Goal: Task Accomplishment & Management: Use online tool/utility

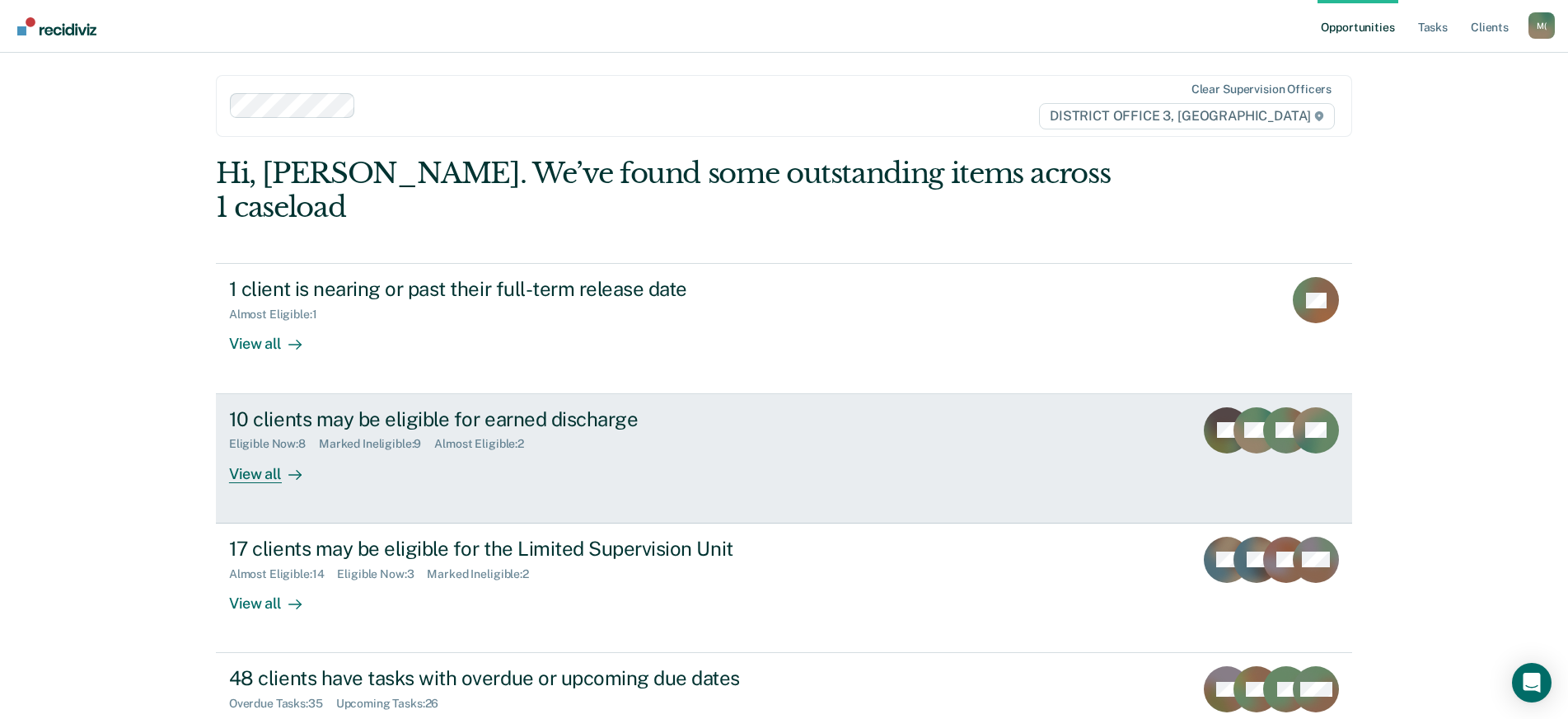
scroll to position [33, 0]
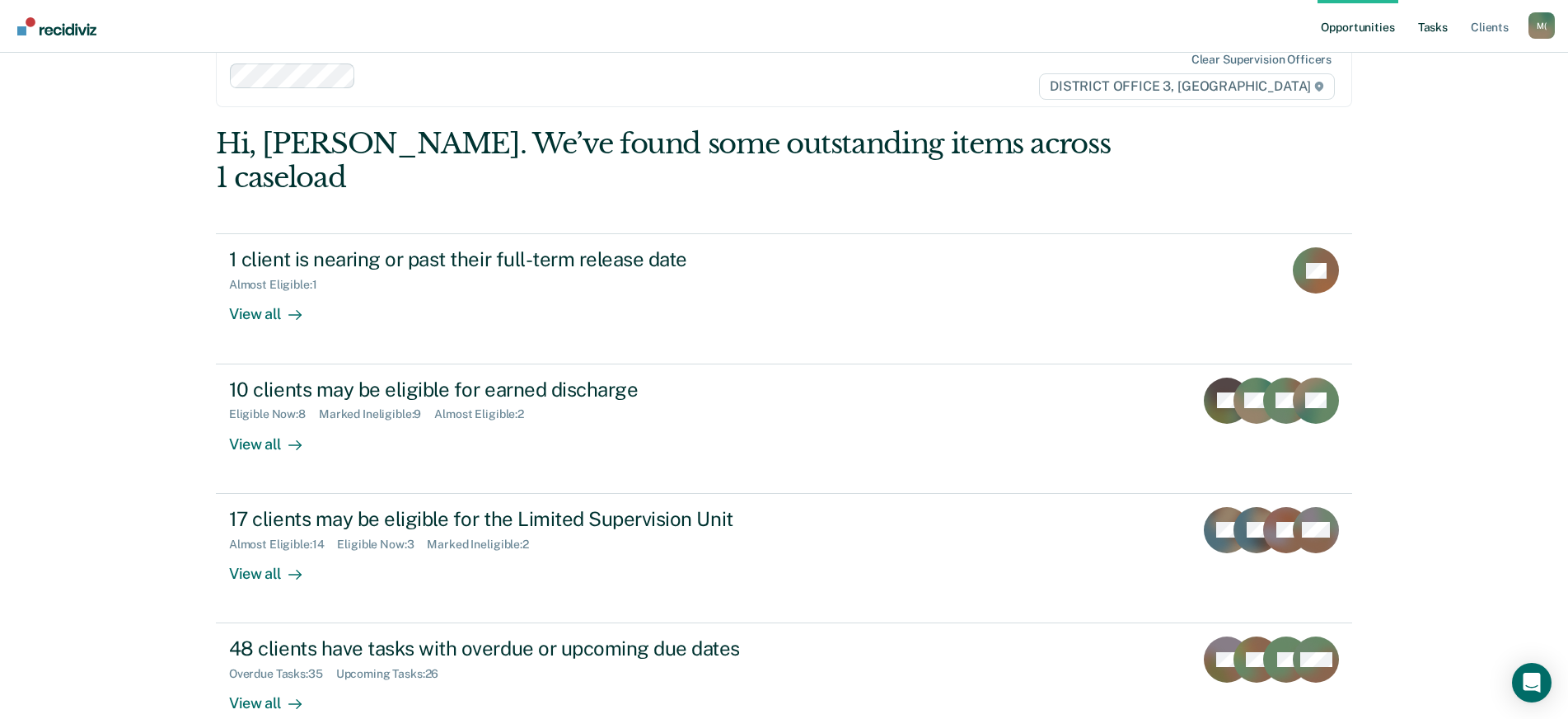
click at [1445, 22] on link "Tasks" at bounding box center [1433, 26] width 36 height 52
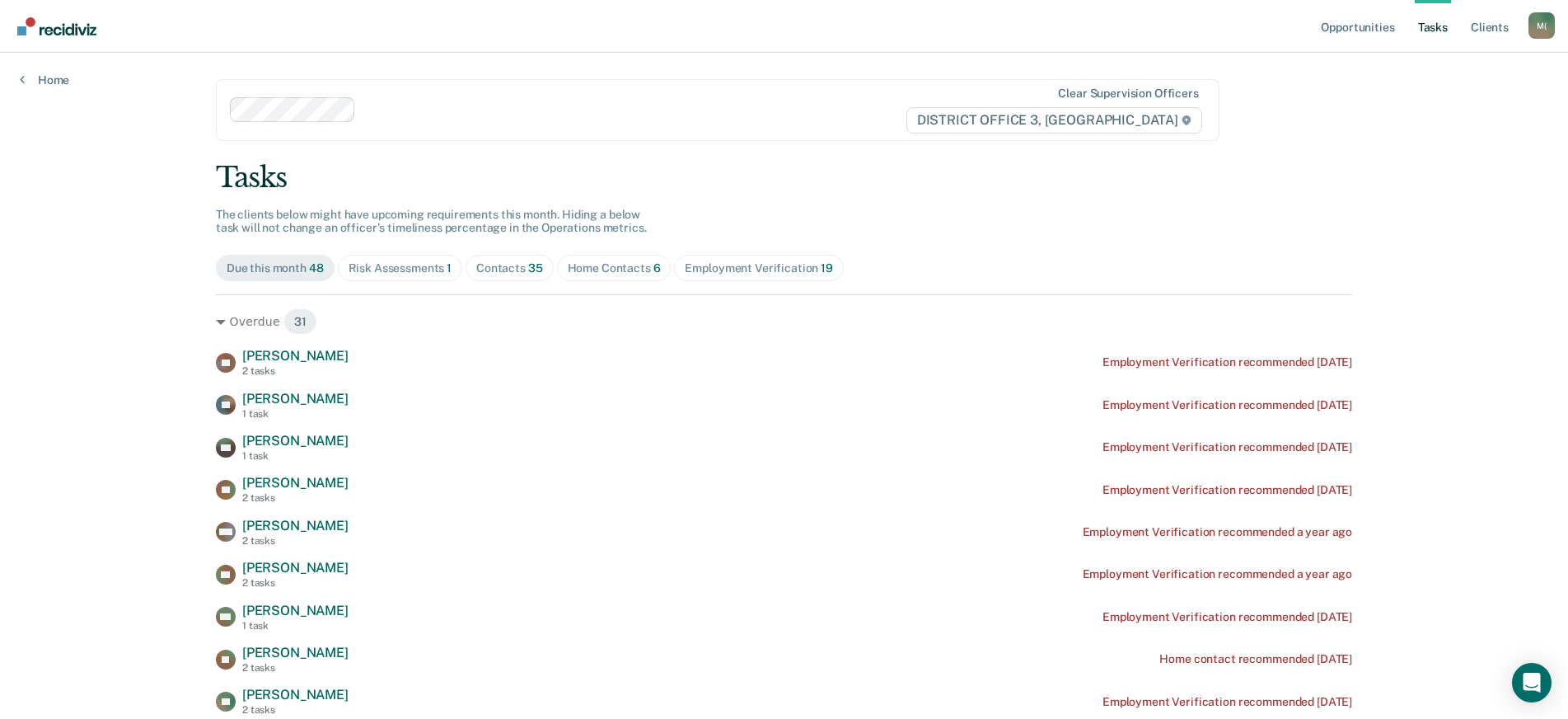
click at [398, 266] on div "Risk Assessments 1" at bounding box center [400, 268] width 104 height 14
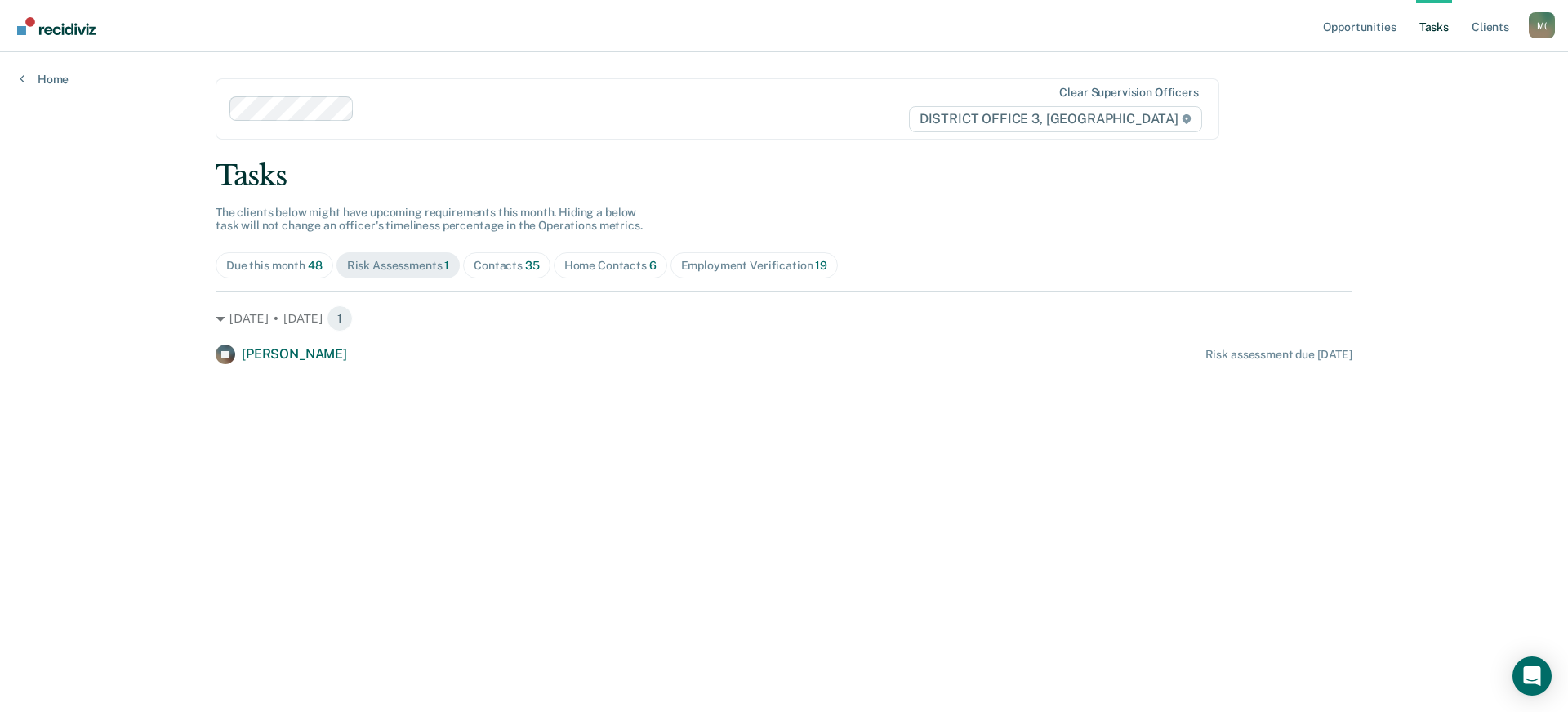
click at [587, 262] on div "Home Contacts 6" at bounding box center [610, 265] width 93 height 14
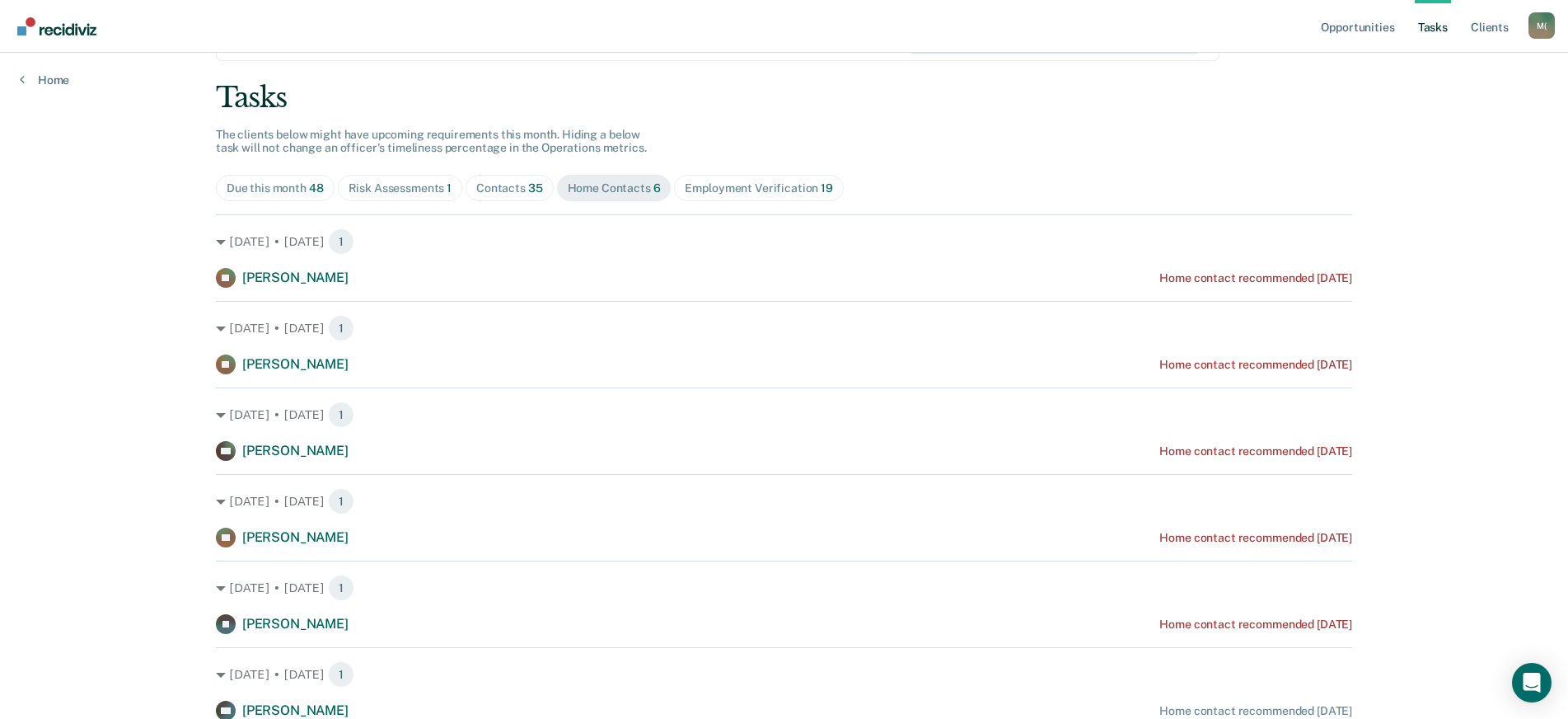
scroll to position [148, 0]
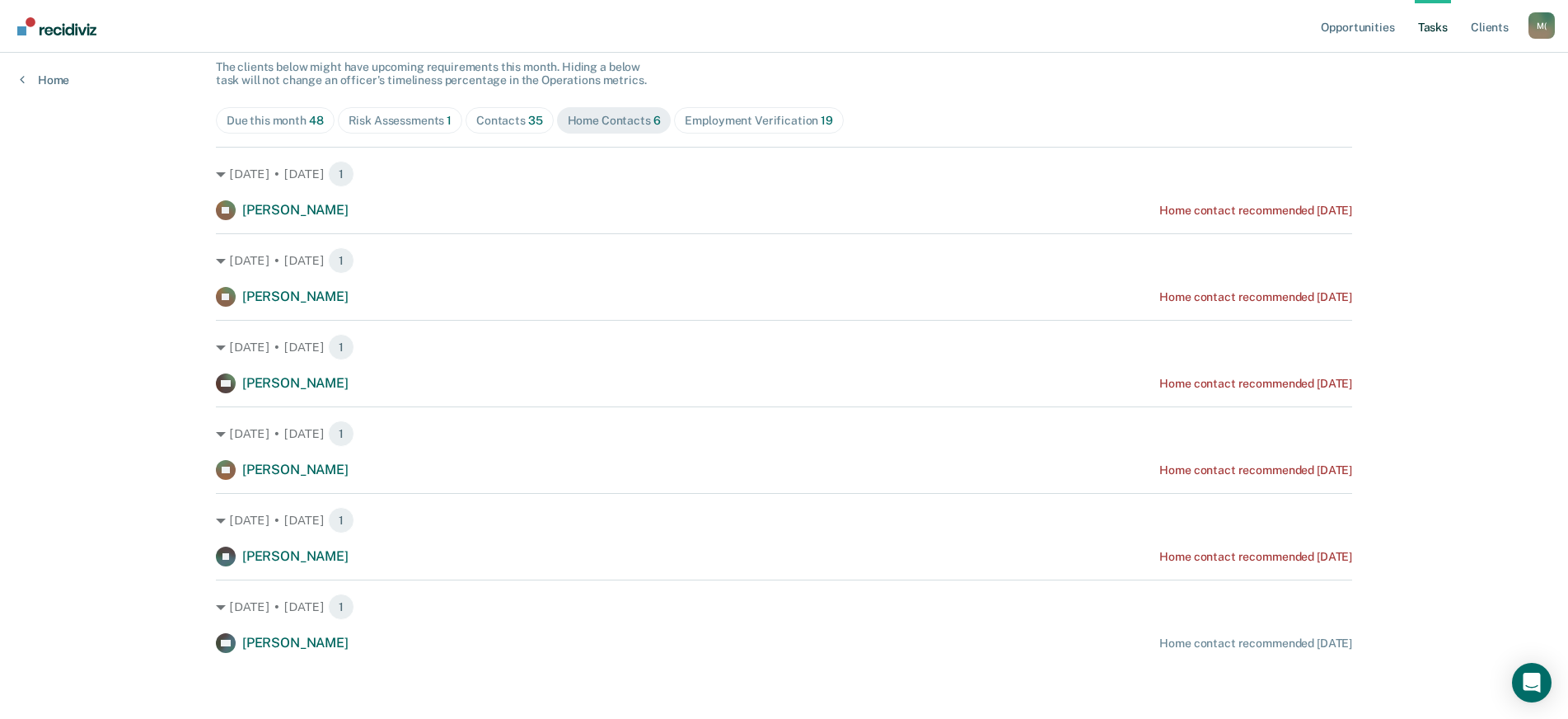
click at [400, 114] on div "Risk Assessments 1" at bounding box center [400, 120] width 104 height 14
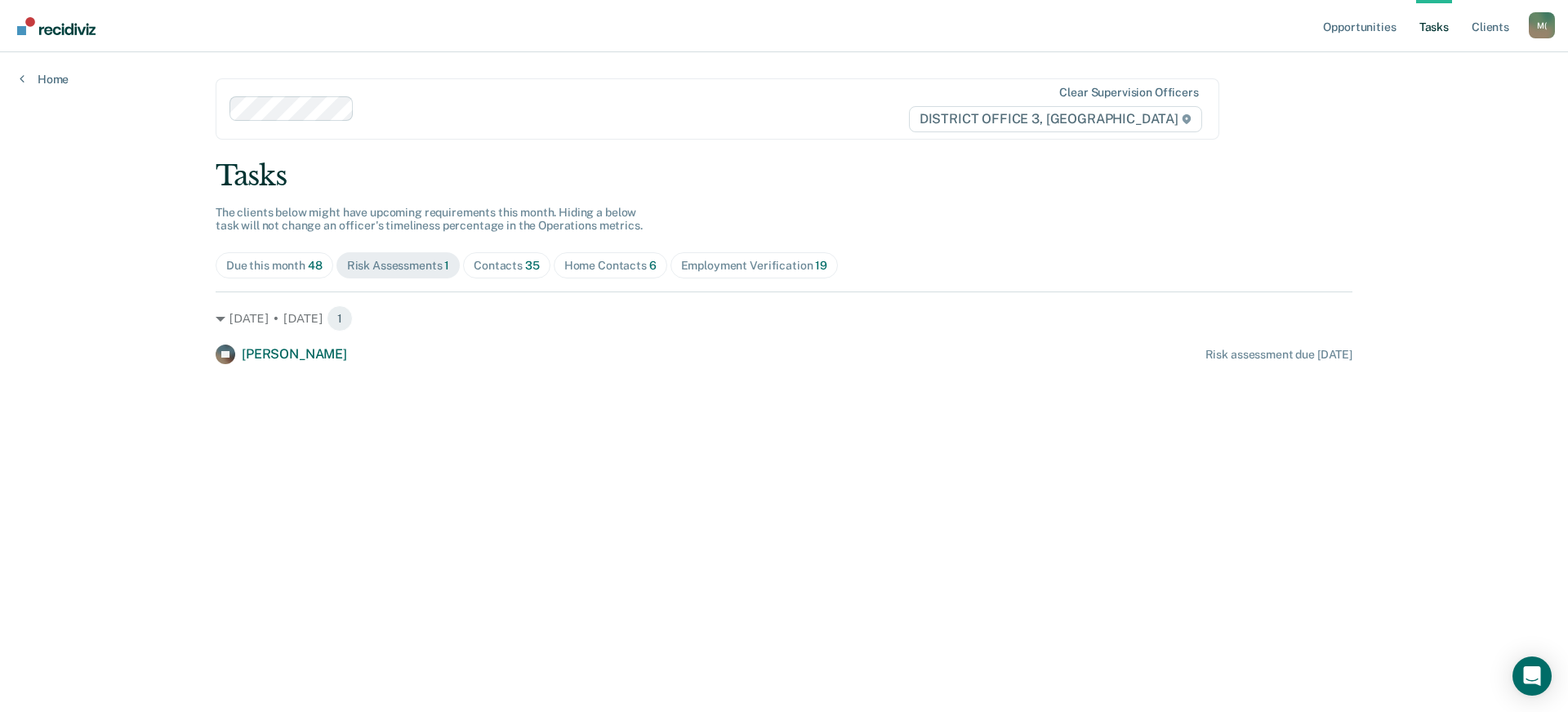
click at [503, 268] on div "Contacts 35" at bounding box center [506, 265] width 66 height 14
